Goal: Communication & Community: Answer question/provide support

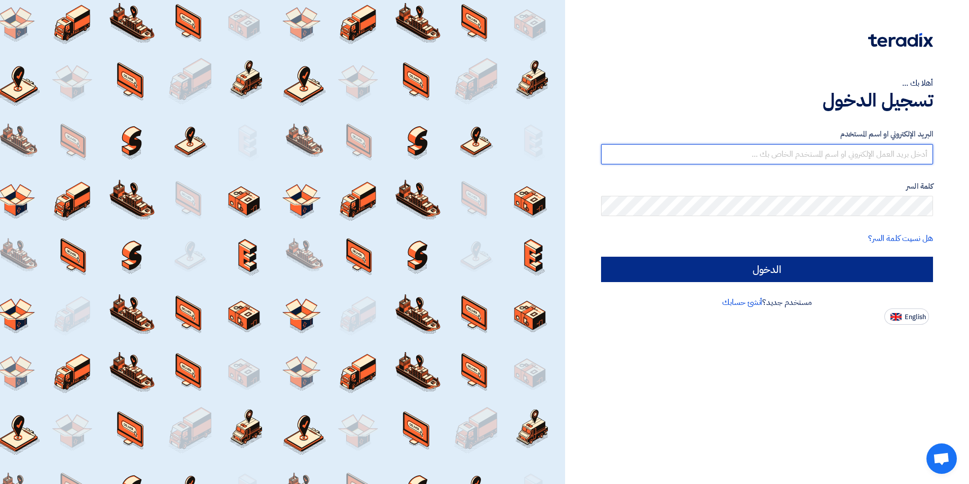
type input "[PERSON_NAME][EMAIL_ADDRESS][DOMAIN_NAME]"
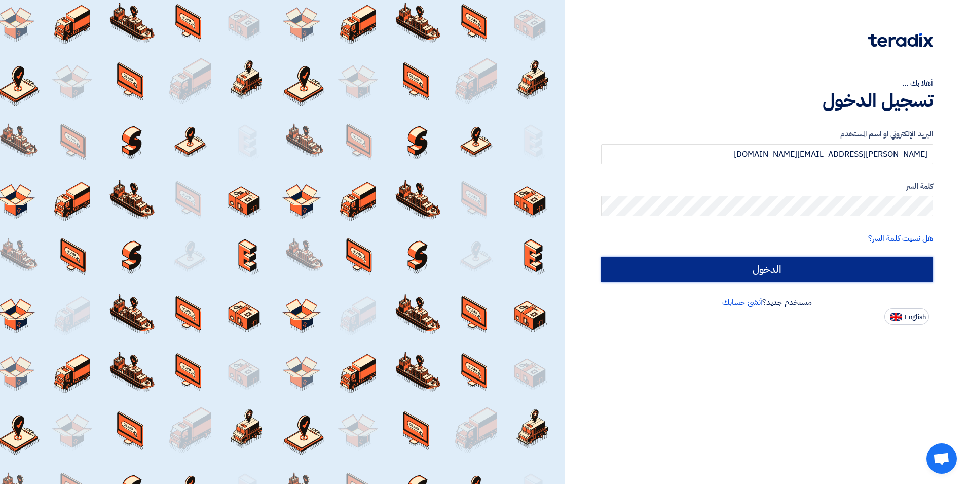
click at [787, 259] on input "الدخول" at bounding box center [767, 269] width 332 height 25
type input "Sign in"
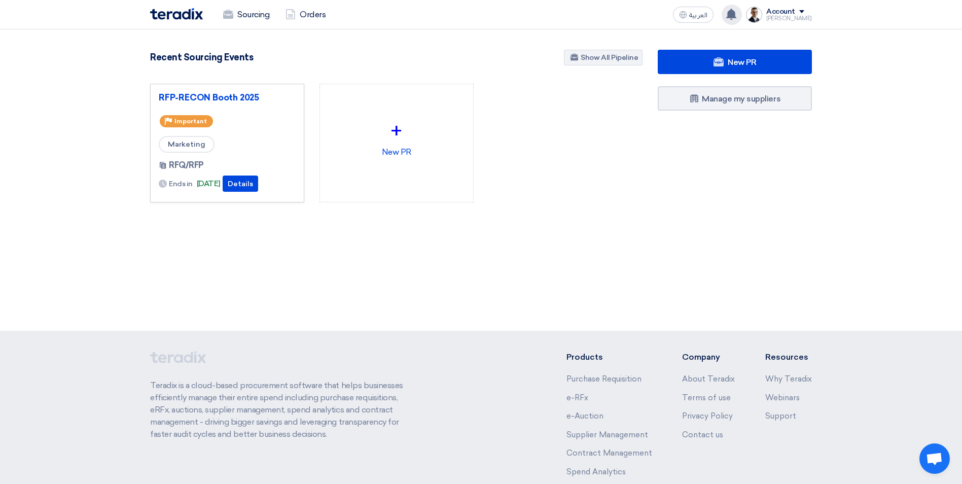
click at [735, 18] on icon at bounding box center [730, 14] width 11 height 11
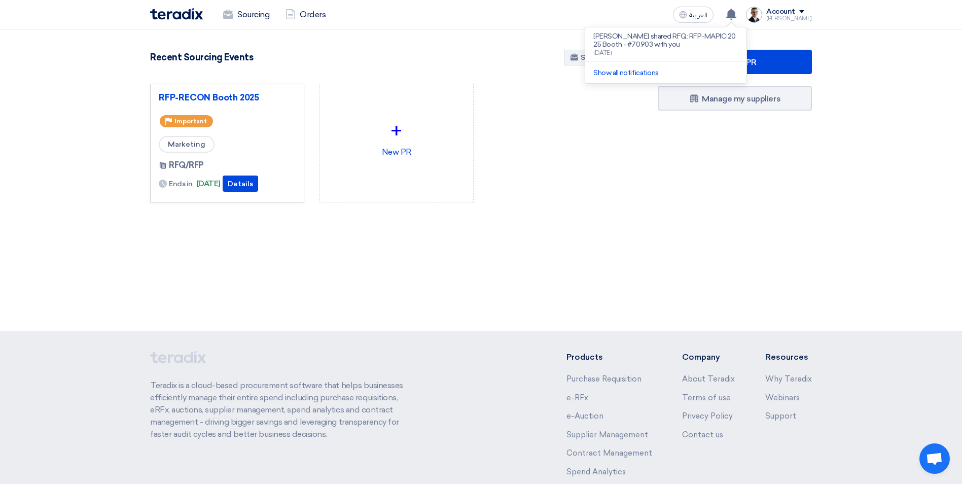
click at [476, 234] on div "New PR Submit your requirements with a variety of sourcing events: RFP/RFQ/Auct…" at bounding box center [395, 142] width 507 height 185
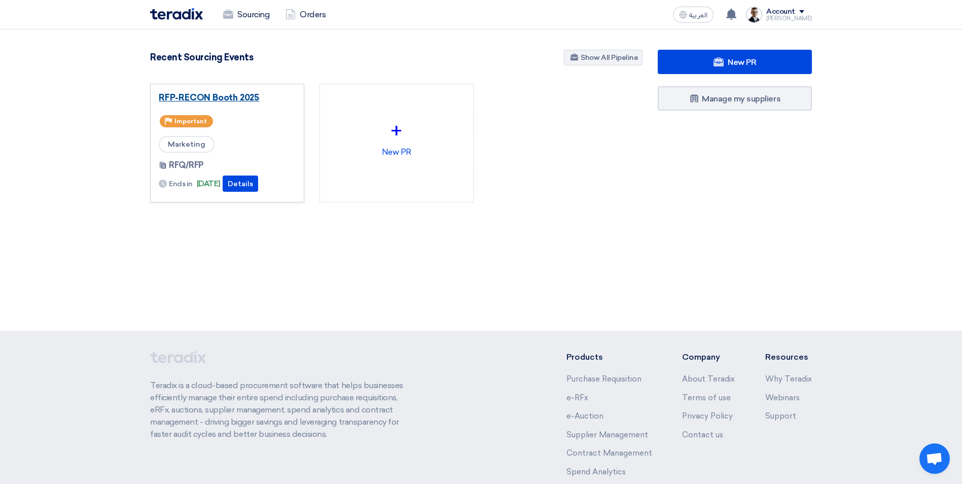
click at [225, 100] on link "RFP-RECON Booth 2025" at bounding box center [227, 97] width 137 height 10
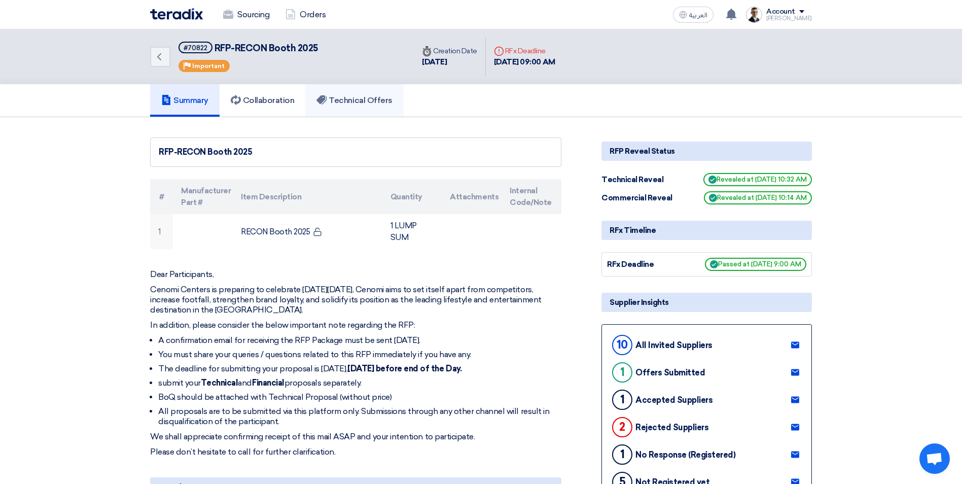
click at [373, 106] on link "Technical Offers" at bounding box center [354, 100] width 98 height 32
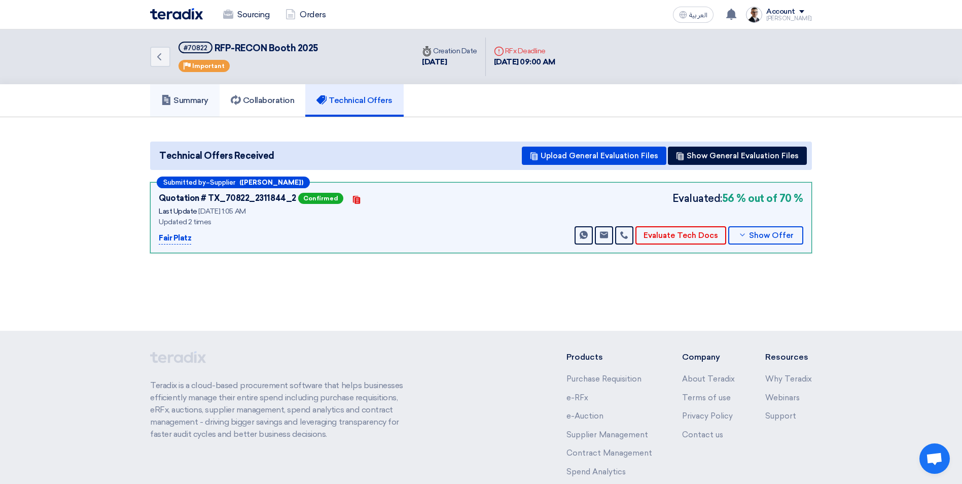
click at [201, 101] on h5 "Summary" at bounding box center [184, 100] width 47 height 10
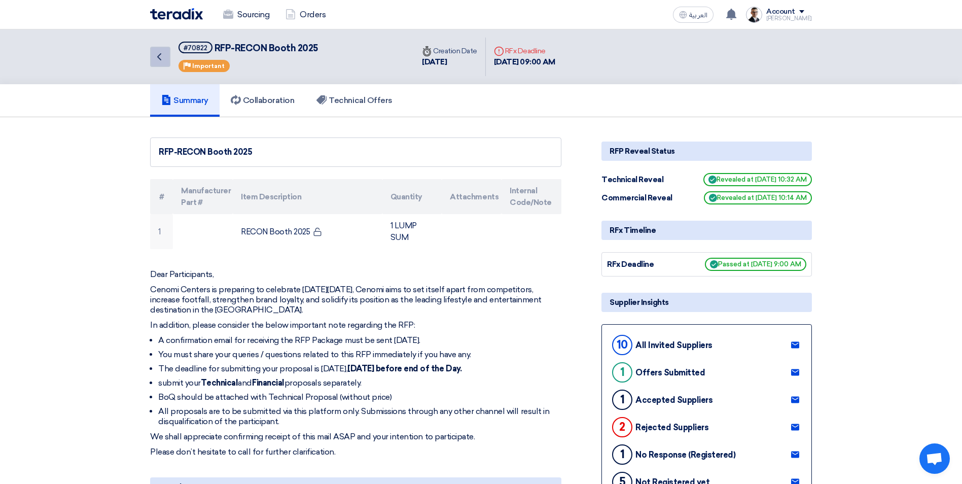
click at [157, 55] on icon "Back" at bounding box center [159, 57] width 12 height 12
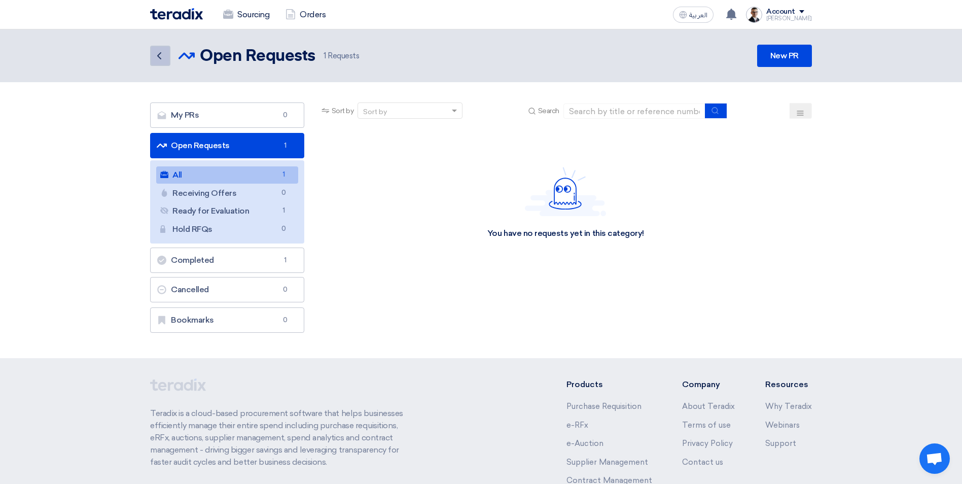
click at [161, 56] on icon "Back" at bounding box center [159, 56] width 12 height 12
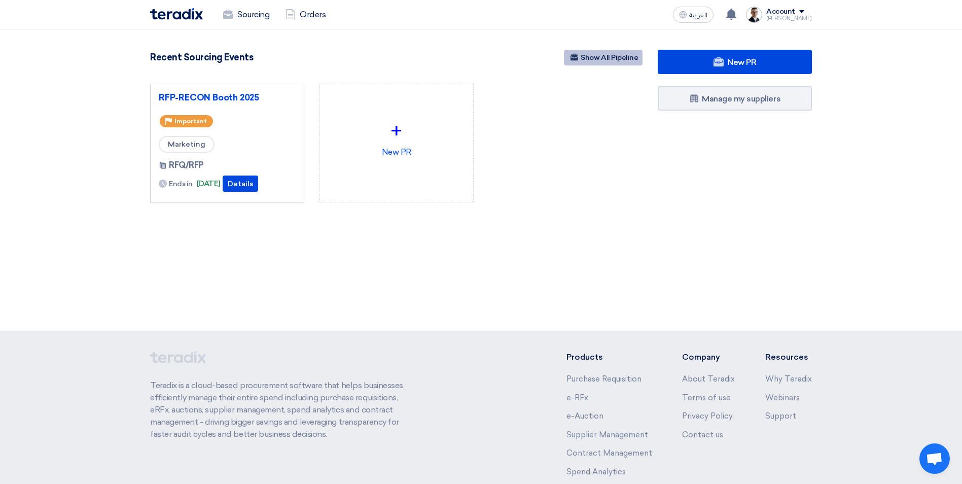
click at [617, 64] on link "Show All Pipeline" at bounding box center [603, 58] width 79 height 16
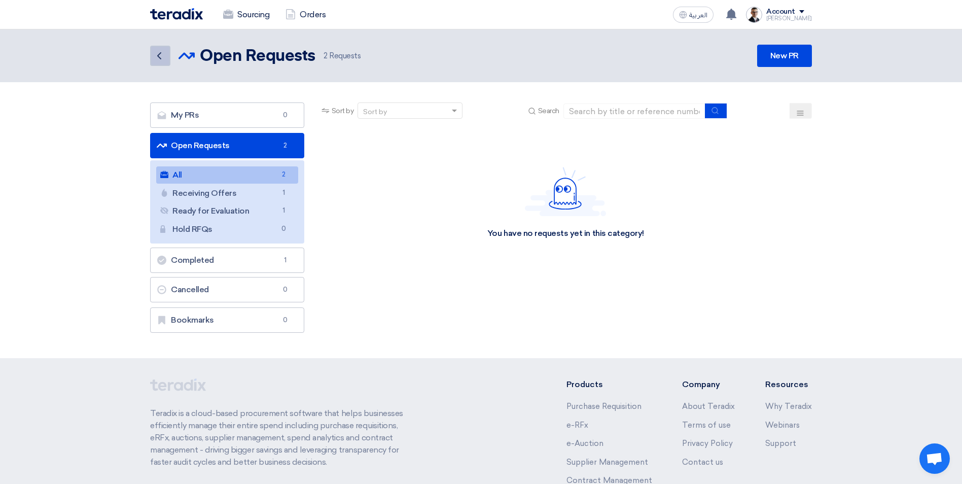
click at [161, 52] on icon "Back" at bounding box center [159, 56] width 12 height 12
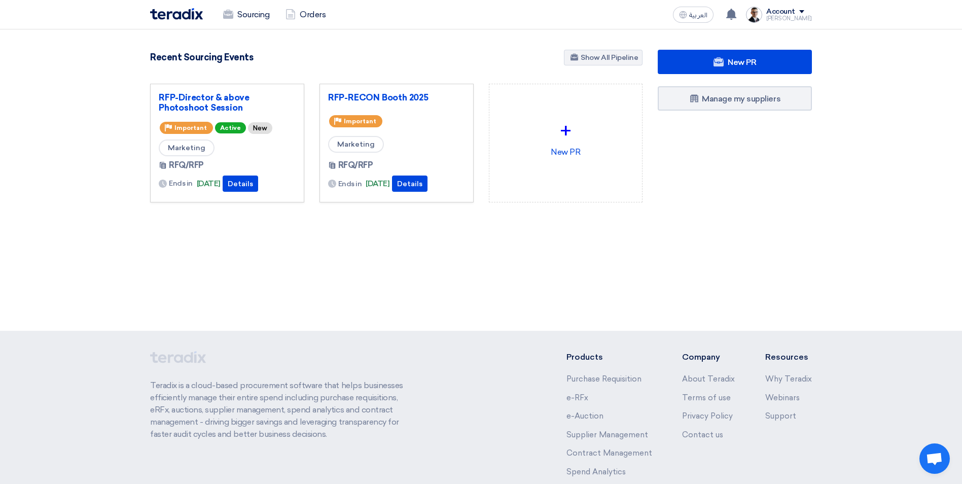
click at [288, 260] on section "New PR Submit your requirements with a variety of sourcing events: RFP/RFQ/Auct…" at bounding box center [481, 150] width 962 height 242
click at [221, 98] on link "RFP-Director & above Photoshoot Session" at bounding box center [227, 102] width 137 height 20
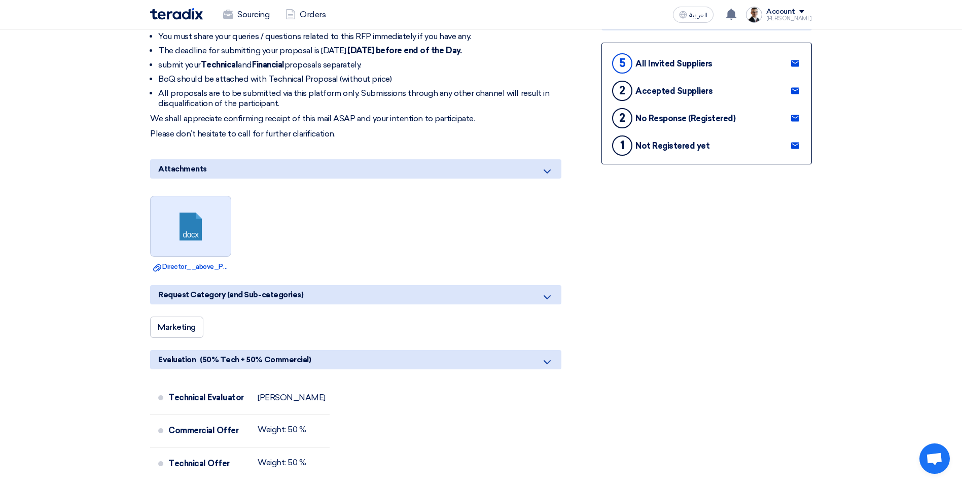
scroll to position [304, 0]
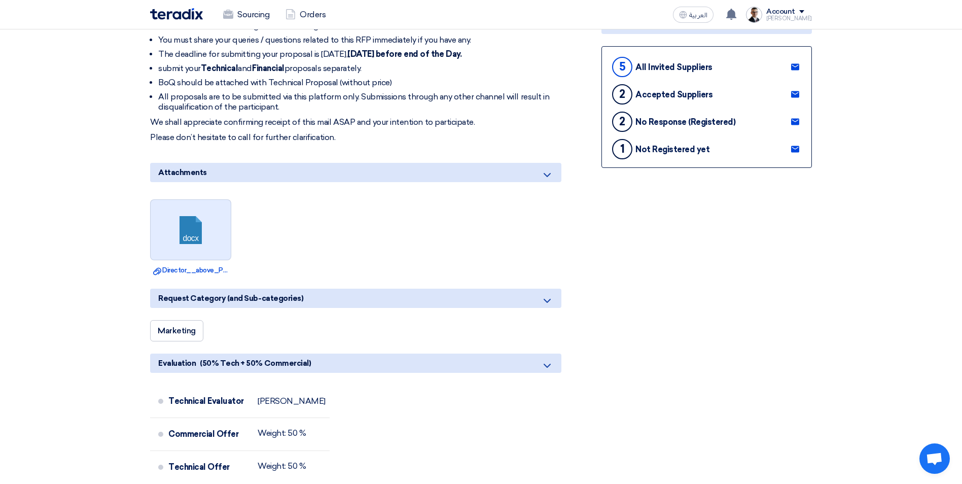
click at [204, 239] on link at bounding box center [191, 230] width 81 height 61
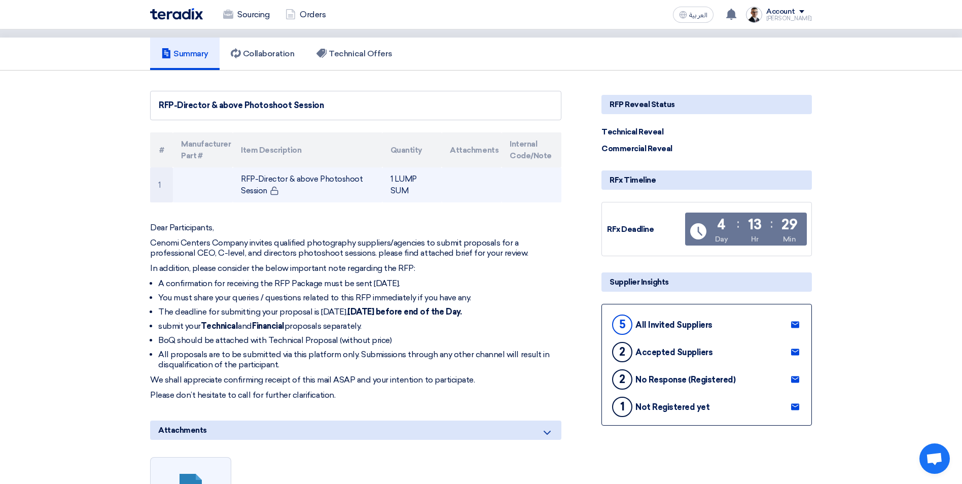
scroll to position [0, 0]
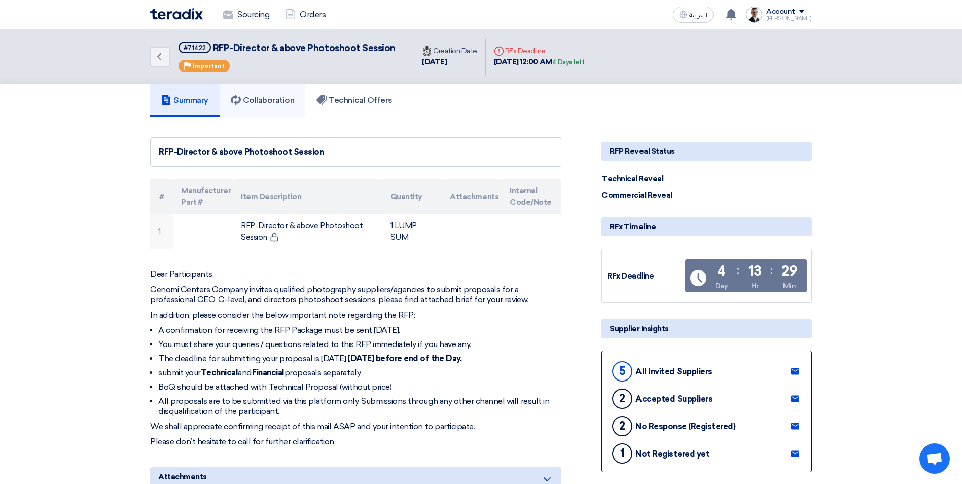
click at [278, 105] on h5 "Collaboration" at bounding box center [263, 100] width 64 height 10
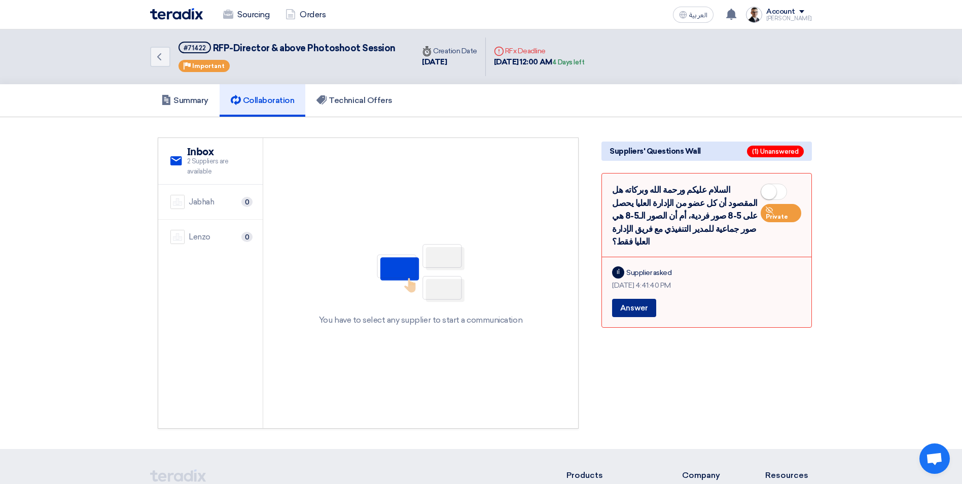
click at [637, 299] on button "Answer" at bounding box center [634, 308] width 44 height 18
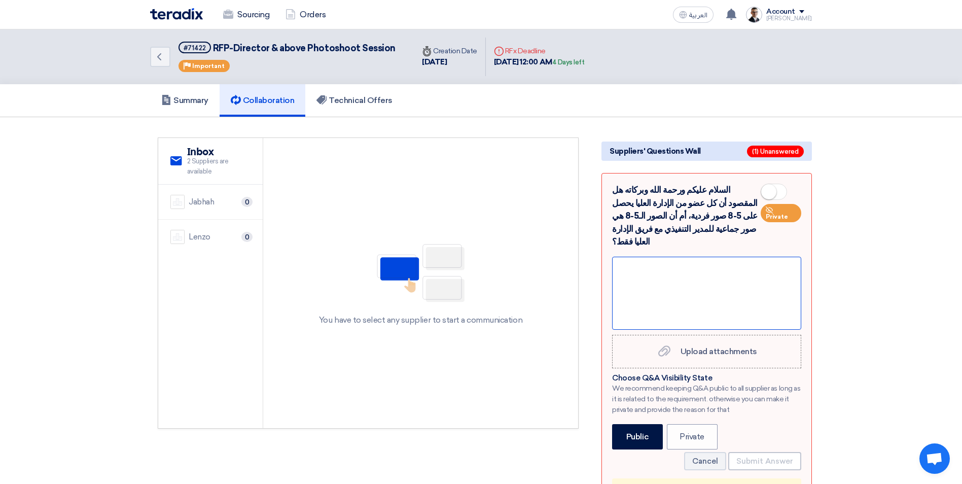
click at [703, 289] on div at bounding box center [706, 293] width 189 height 73
drag, startPoint x: 685, startPoint y: 253, endPoint x: 693, endPoint y: 268, distance: 16.3
click at [686, 257] on div "وعليكم السلام كل فرد يحصل على 5 إلى 8 ثمان" at bounding box center [706, 293] width 189 height 73
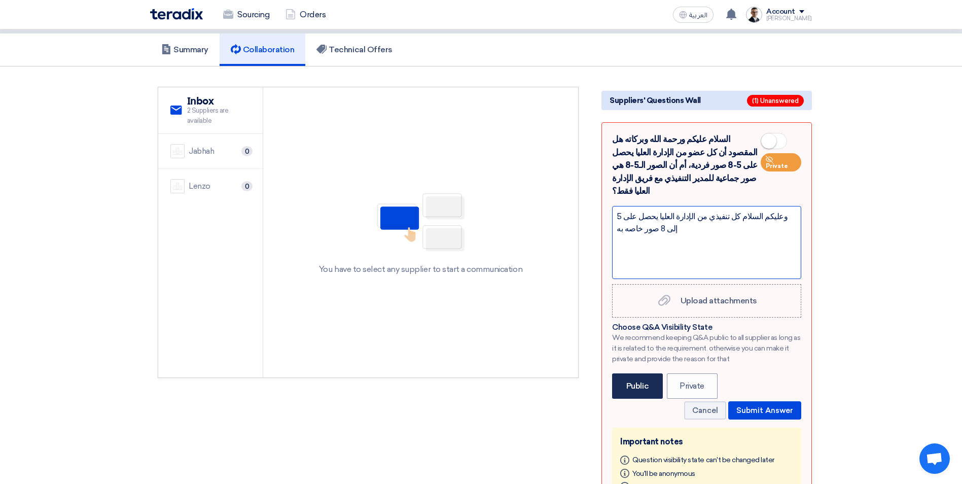
scroll to position [101, 0]
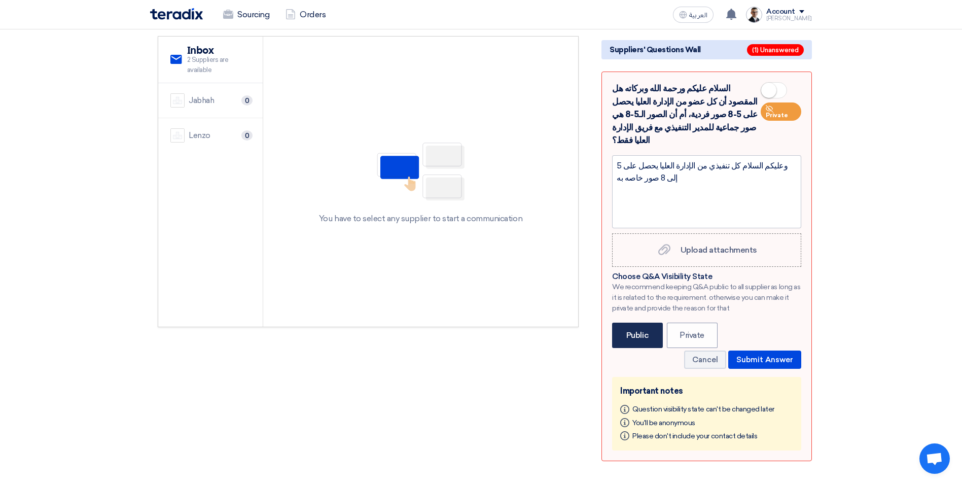
click at [622, 323] on label "Public" at bounding box center [637, 334] width 51 height 25
click at [626, 331] on input "Public" at bounding box center [629, 334] width 7 height 7
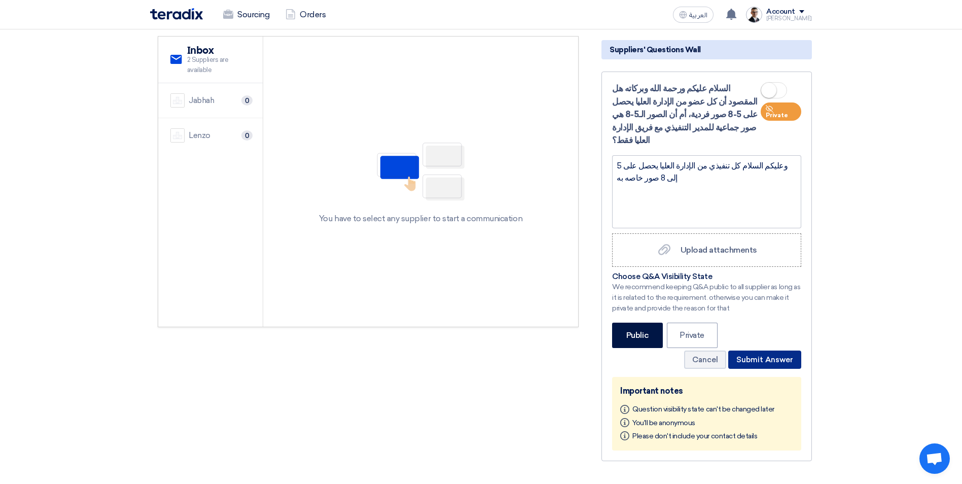
click at [758, 350] on button "Submit Answer" at bounding box center [764, 359] width 73 height 18
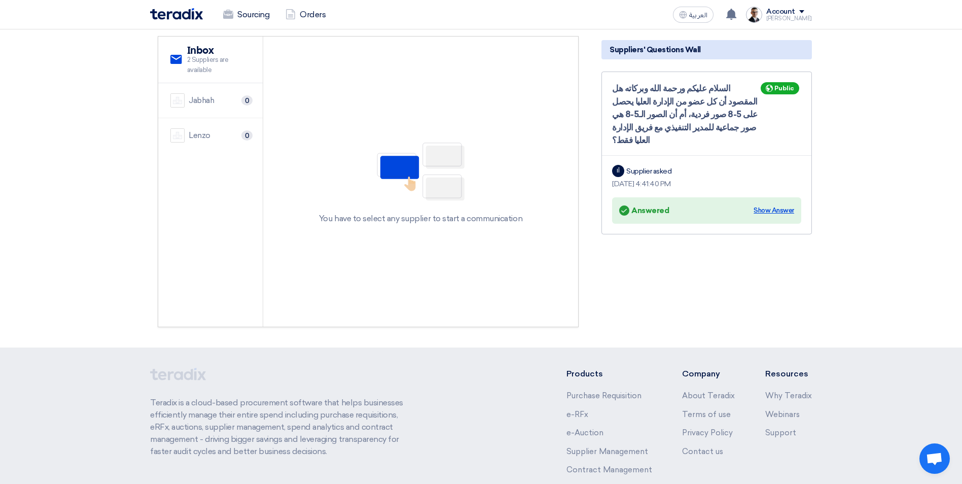
click at [780, 205] on div "Show Answer" at bounding box center [773, 210] width 41 height 10
